Goal: Task Accomplishment & Management: Use online tool/utility

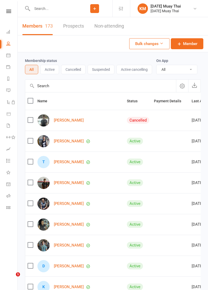
select select "100"
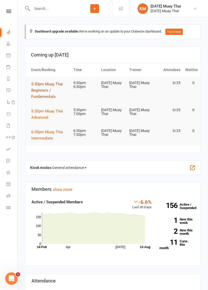
click at [43, 94] on span "5:30pm Muay Thai Beginners / Fundamentals" at bounding box center [47, 90] width 32 height 17
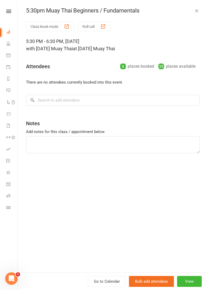
click at [99, 28] on button "Roll call" at bounding box center [94, 27] width 32 height 10
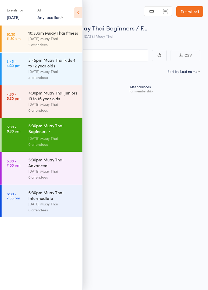
click at [82, 11] on icon at bounding box center [78, 12] width 8 height 11
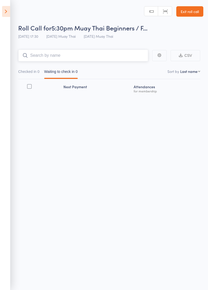
click at [80, 53] on input "search" at bounding box center [83, 55] width 130 height 12
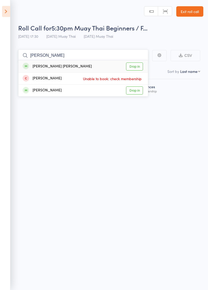
type input "Joshua"
click at [137, 66] on link "Drop in" at bounding box center [134, 66] width 17 height 8
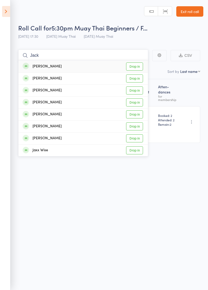
type input "Jack"
click at [136, 104] on link "Drop in" at bounding box center [134, 102] width 17 height 8
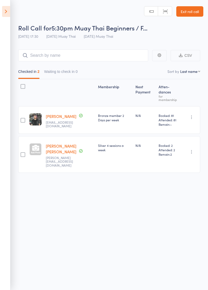
click at [7, 13] on icon at bounding box center [6, 11] width 8 height 11
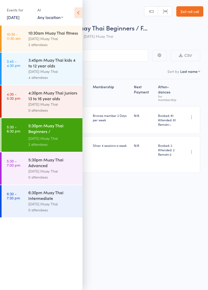
click at [25, 177] on link "5:30 - 7:00 pm 5:30pm Muay Thai Advanced Karma Muay Thai 0 attendees" at bounding box center [42, 168] width 81 height 32
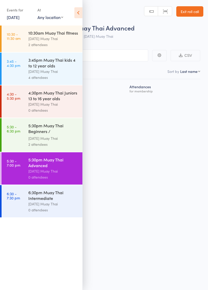
click at [78, 15] on icon at bounding box center [78, 12] width 8 height 11
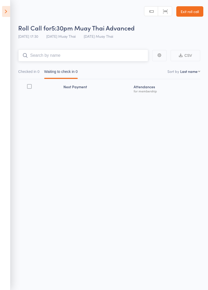
click at [87, 58] on input "search" at bounding box center [83, 55] width 130 height 12
type input "H"
type input "Junior"
click at [139, 66] on link "Drop in" at bounding box center [134, 66] width 17 height 8
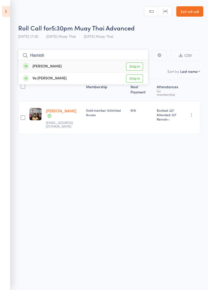
type input "Hamish"
click at [138, 67] on link "Drop in" at bounding box center [134, 66] width 17 height 8
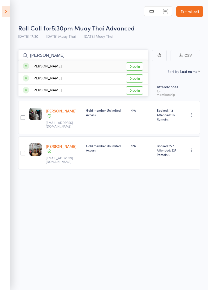
type input "Ella"
click at [139, 68] on link "Drop in" at bounding box center [134, 66] width 17 height 8
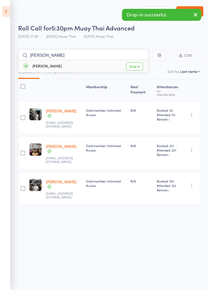
type input "Ishan"
click at [138, 67] on link "Drop in" at bounding box center [134, 66] width 17 height 8
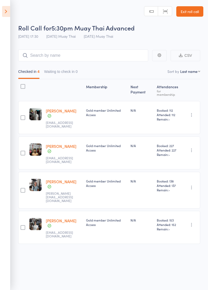
click at [195, 12] on link "Exit roll call" at bounding box center [189, 11] width 27 height 10
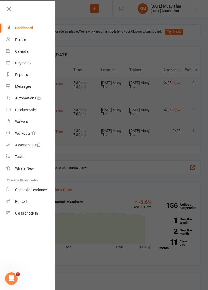
click at [166, 205] on div at bounding box center [104, 145] width 208 height 290
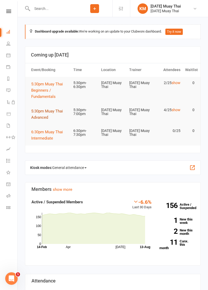
click at [40, 119] on span "5:30pm Muay Thai Advanced" at bounding box center [47, 114] width 32 height 11
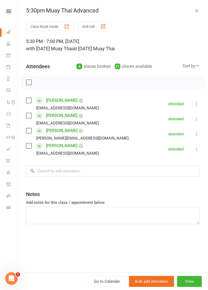
click at [41, 27] on button "Class kiosk mode" at bounding box center [50, 27] width 48 height 10
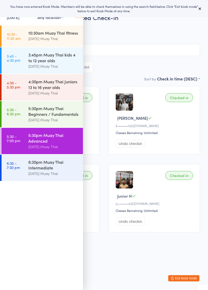
click at [78, 17] on icon at bounding box center [79, 12] width 8 height 11
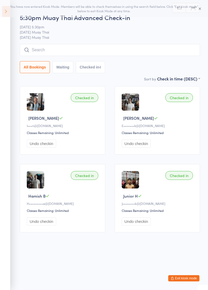
click at [66, 52] on input "search" at bounding box center [110, 50] width 180 height 12
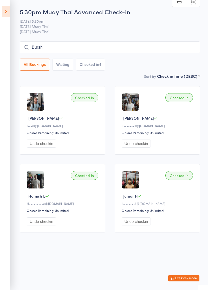
type input "Bursh"
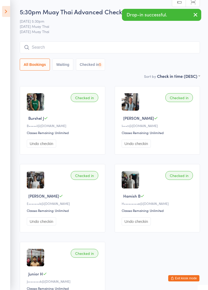
click at [4, 11] on icon at bounding box center [6, 11] width 8 height 11
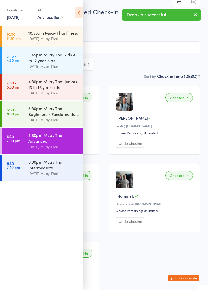
click at [186, 280] on button "Exit kiosk mode" at bounding box center [183, 278] width 31 height 6
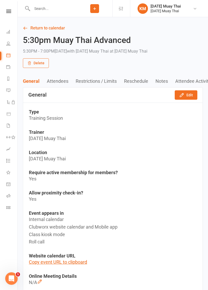
click at [7, 54] on icon at bounding box center [8, 55] width 4 height 4
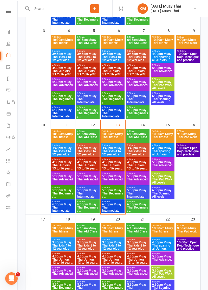
scroll to position [186, 0]
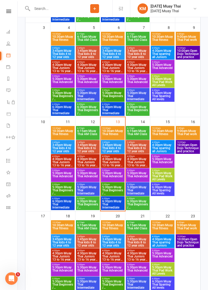
click at [106, 190] on span "5:30pm Muay Thai Beginners / Fundamentals" at bounding box center [113, 189] width 22 height 9
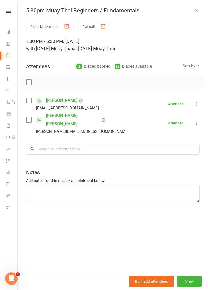
click at [50, 25] on button "Class kiosk mode" at bounding box center [50, 27] width 48 height 10
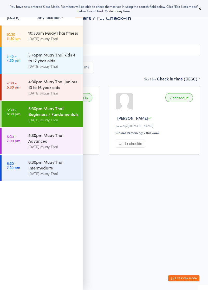
click at [79, 21] on div "Events for [DATE] [DATE] [DATE] Sun Mon Tue Wed Thu Fri Sat 31 27 28 29 30 31 0…" at bounding box center [41, 13] width 83 height 26
click at [79, 17] on icon at bounding box center [79, 12] width 8 height 11
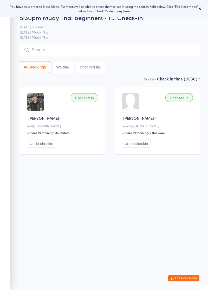
click at [73, 44] on input "search" at bounding box center [110, 50] width 180 height 12
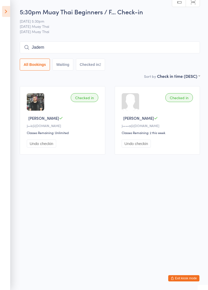
type input "Jadem"
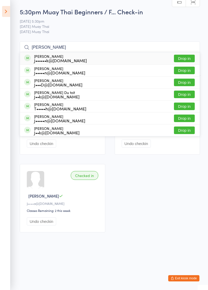
type input "[PERSON_NAME]"
click at [187, 96] on button "Drop in" at bounding box center [184, 95] width 21 height 8
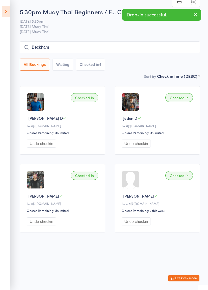
type input "Beckham"
